Goal: Find specific page/section: Find specific page/section

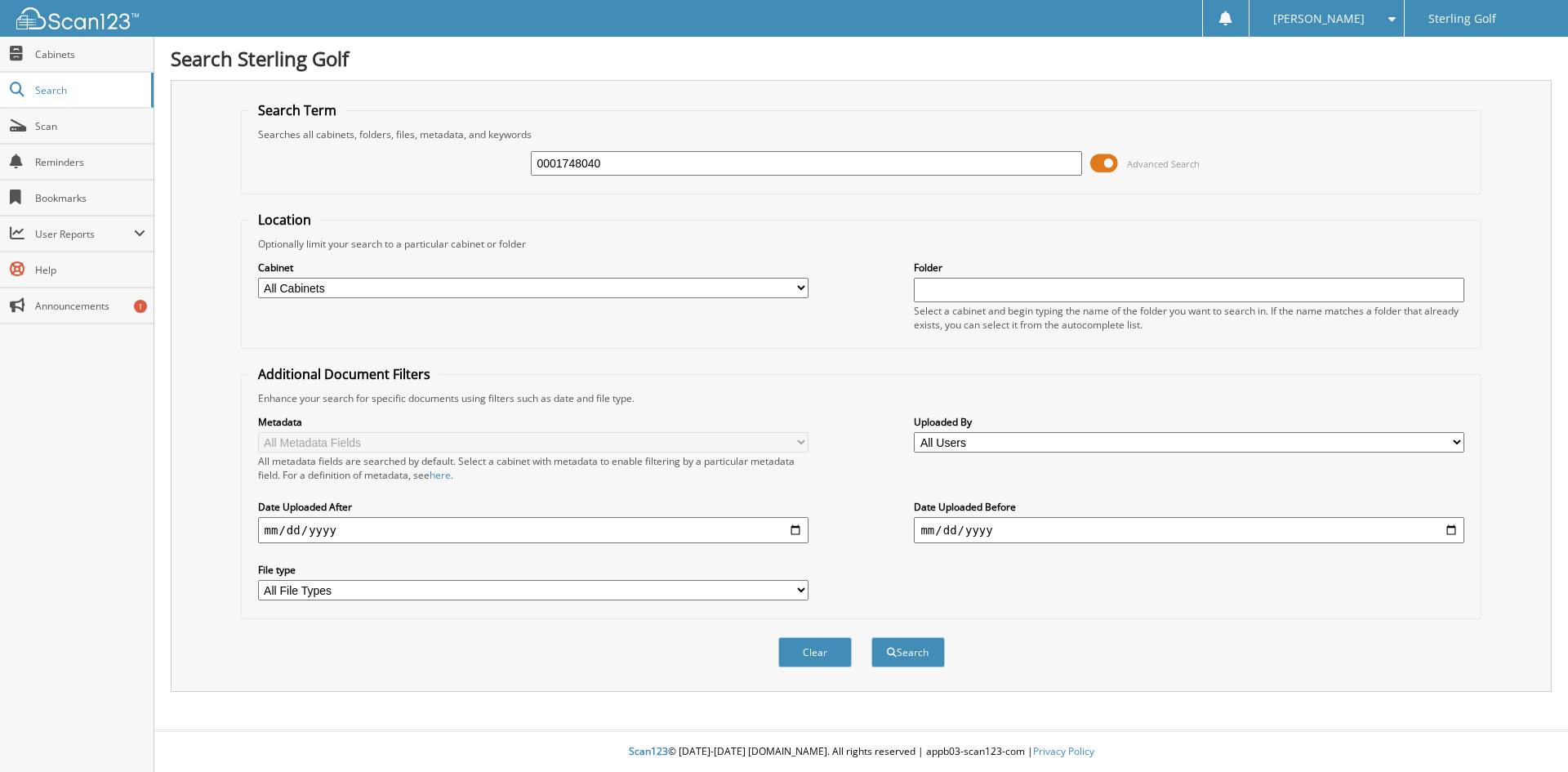
type input "0001748040"
click at [871, 637] on button "Search" at bounding box center [908, 652] width 73 height 30
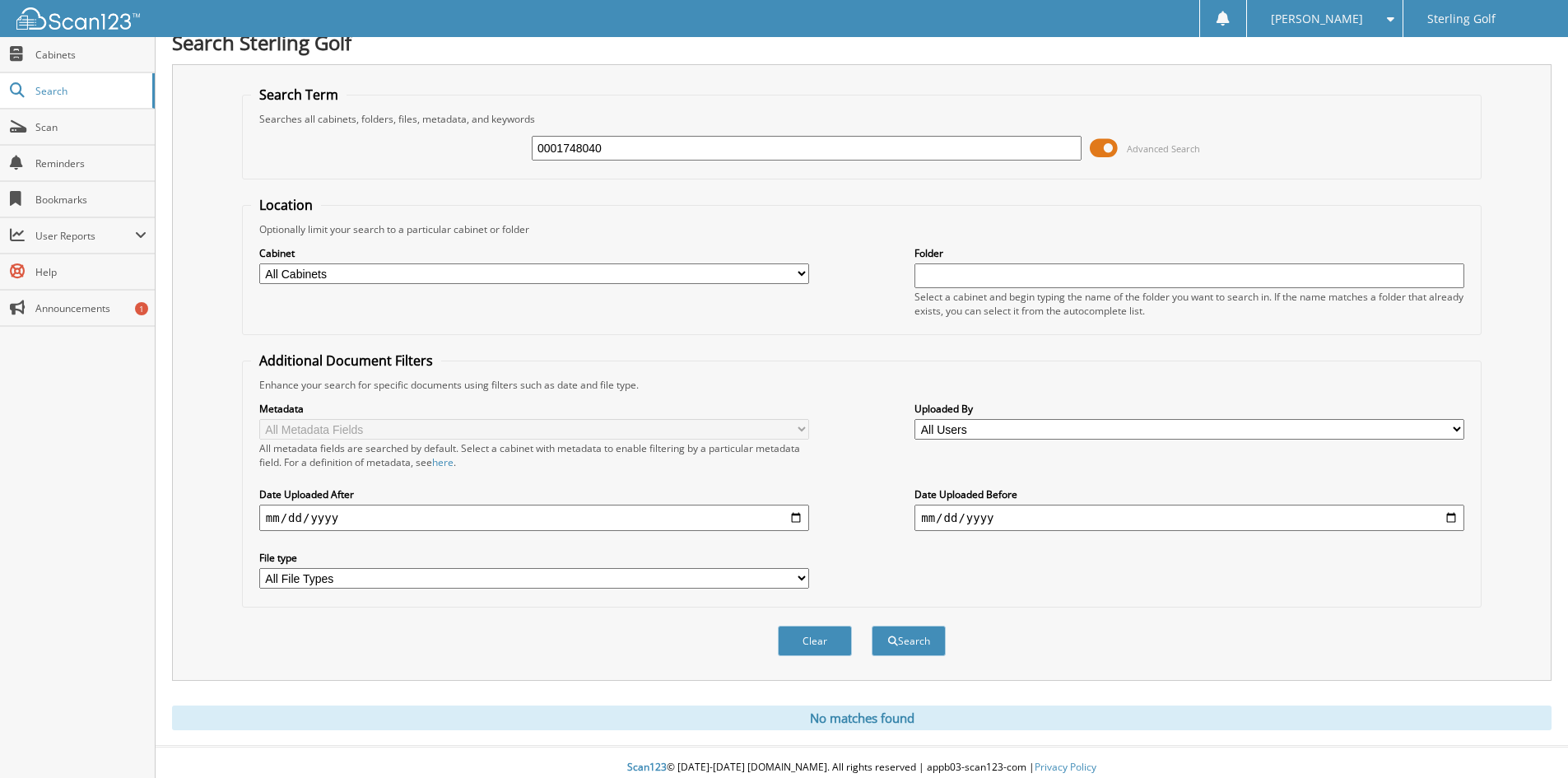
scroll to position [27, 0]
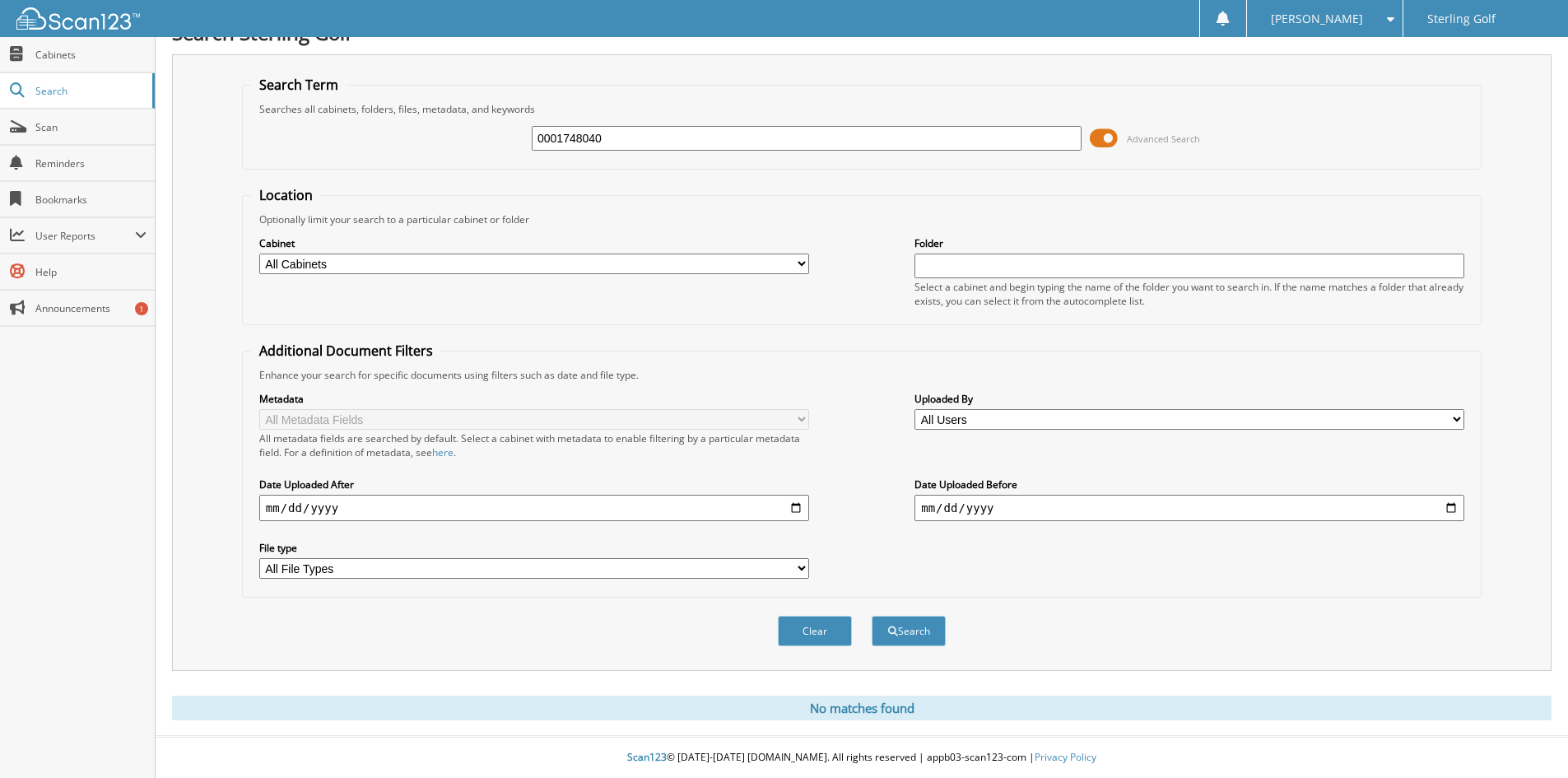
drag, startPoint x: 631, startPoint y: 137, endPoint x: 279, endPoint y: 155, distance: 352.5
click at [279, 155] on div "0001748040 Advanced Search" at bounding box center [862, 138] width 1222 height 45
type input "0001733928"
click at [872, 616] on button "Search" at bounding box center [909, 631] width 74 height 30
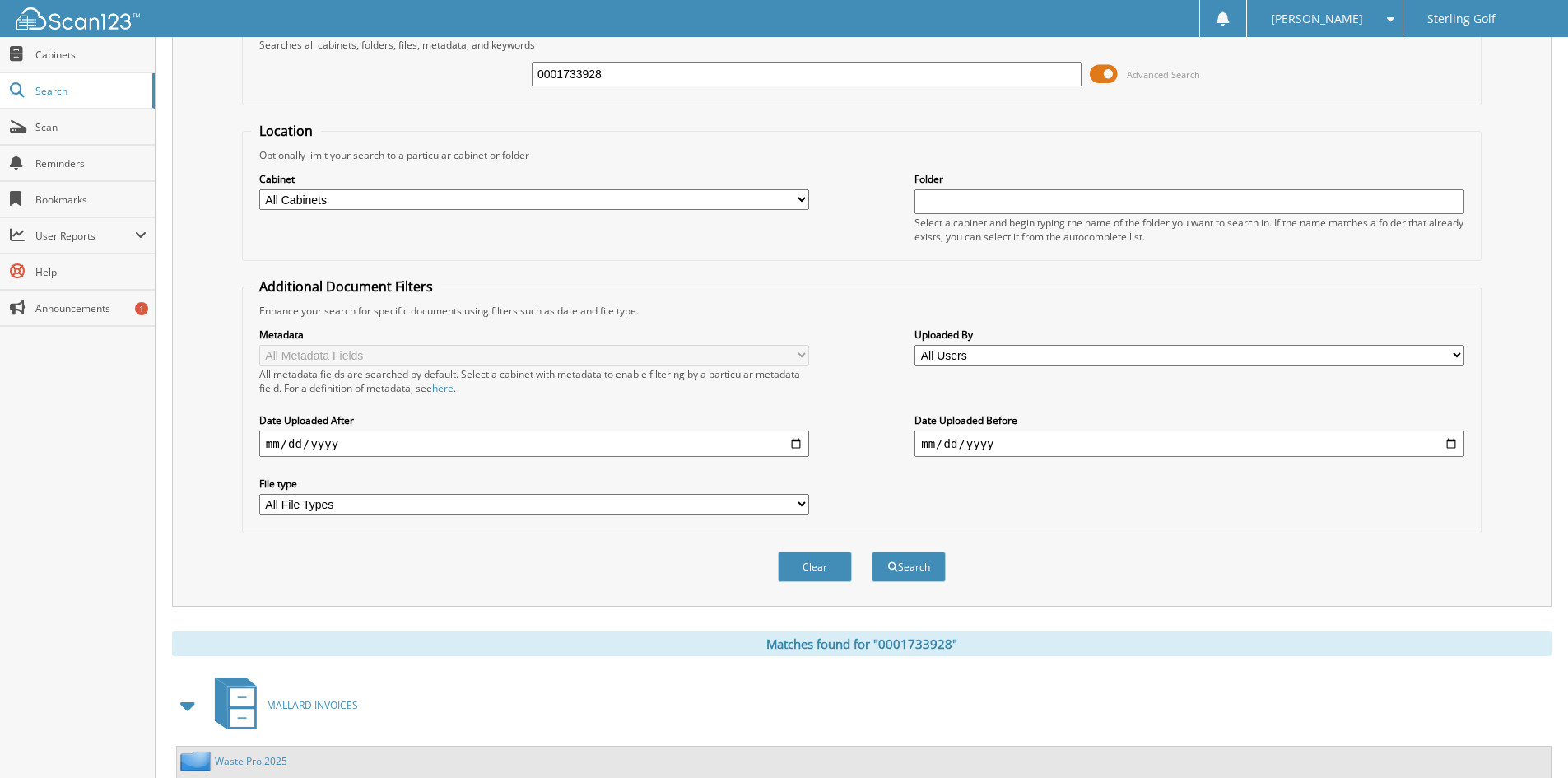
scroll to position [207, 0]
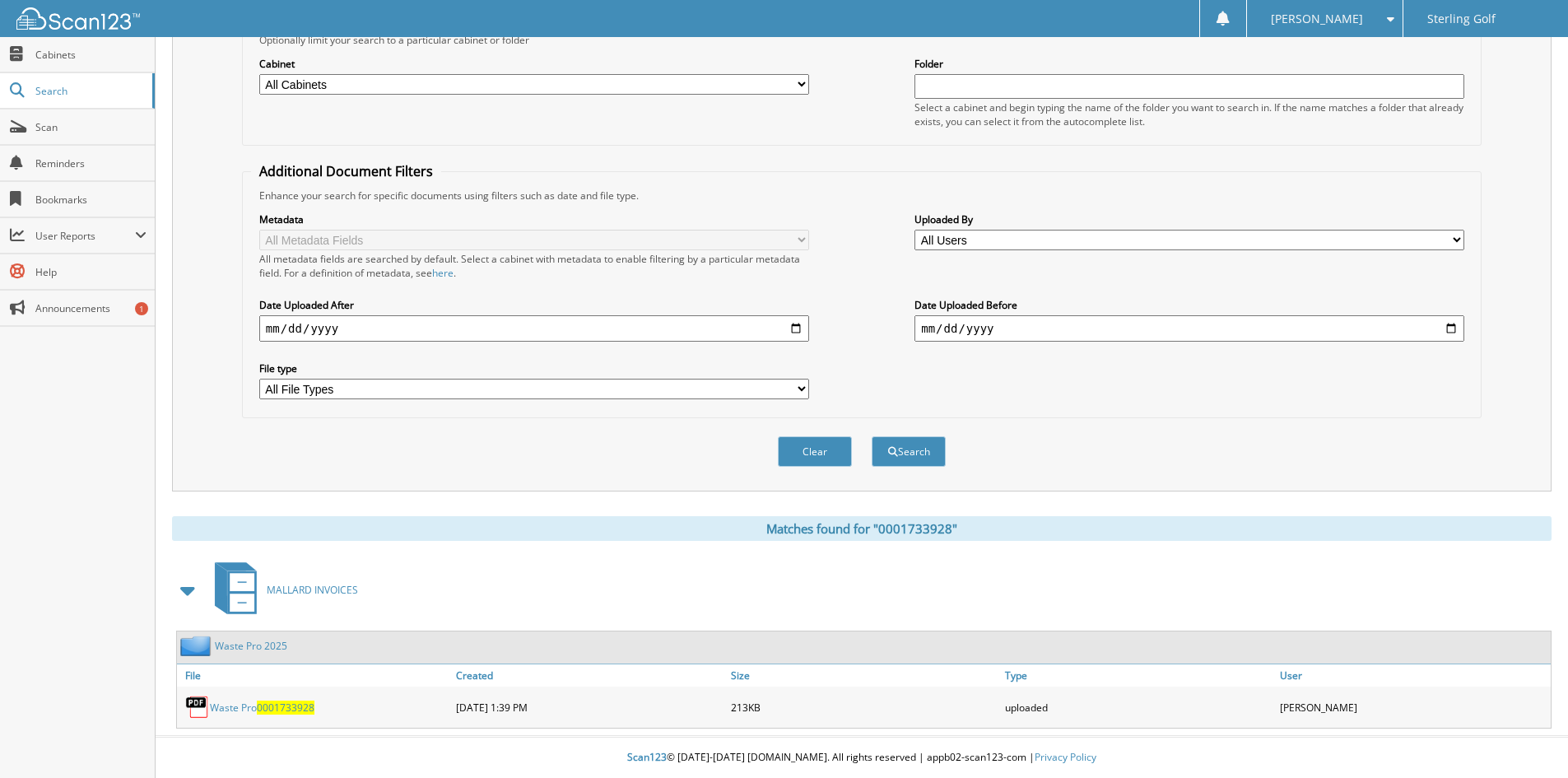
click at [275, 642] on link "Waste Pro 2025" at bounding box center [251, 646] width 72 height 14
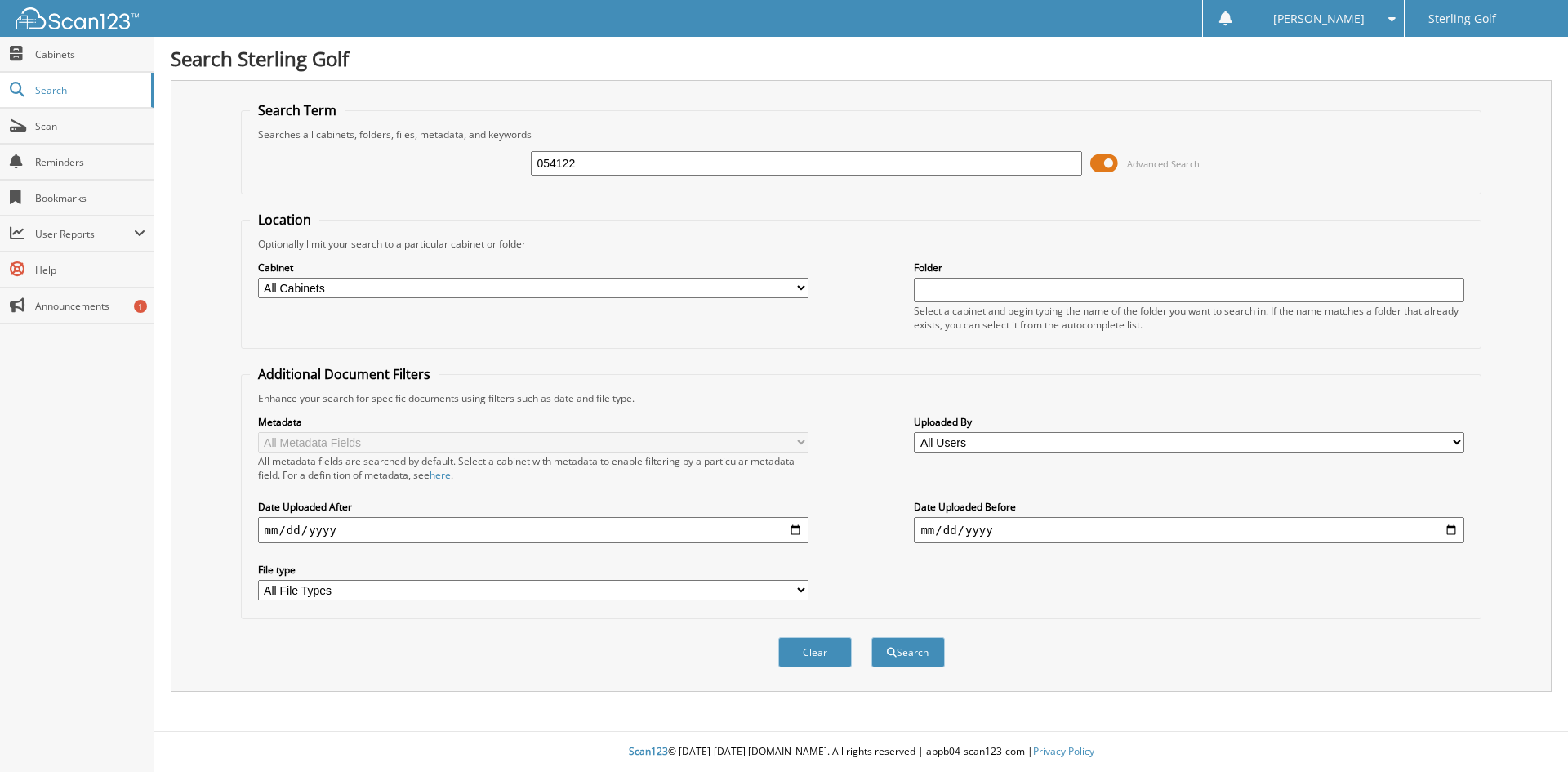
type input "054122"
click at [871, 637] on button "Search" at bounding box center [908, 652] width 73 height 30
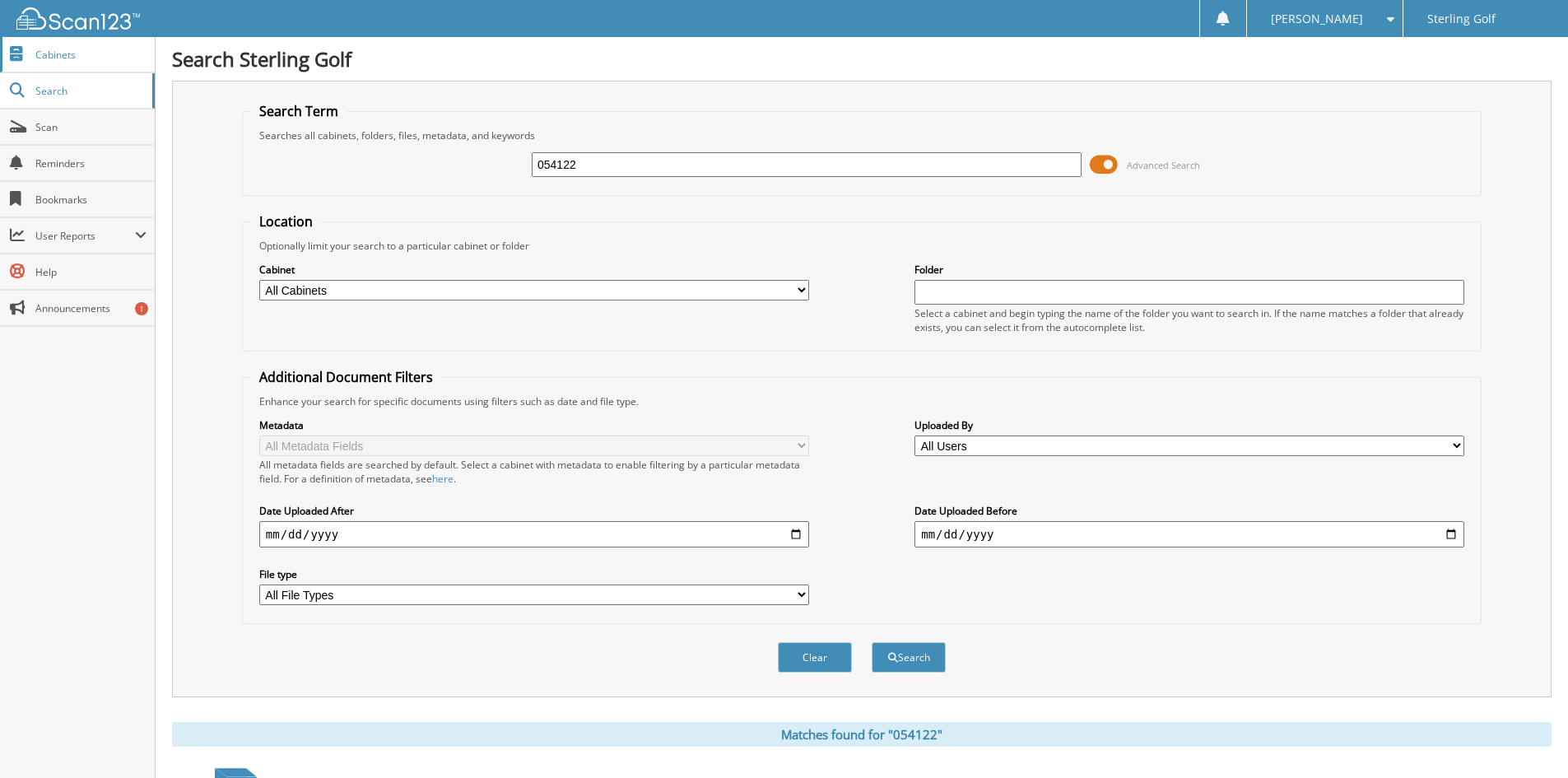
click at [125, 62] on link "Cabinets" at bounding box center [77, 55] width 155 height 35
